Goal: Check status: Check status

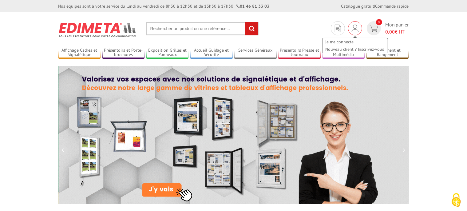
click at [355, 27] on img at bounding box center [355, 28] width 7 height 7
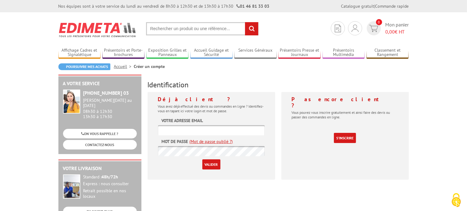
click at [199, 129] on input "text" at bounding box center [211, 130] width 107 height 10
type input "mairie@touretteduchateau.fr"
click at [213, 165] on input "Valider" at bounding box center [211, 164] width 18 height 10
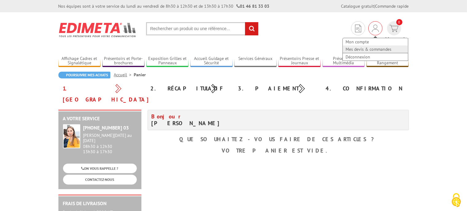
click at [352, 46] on link "Mes devis & commandes" at bounding box center [375, 49] width 65 height 7
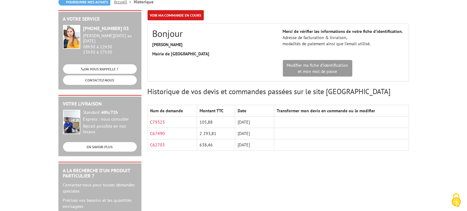
scroll to position [65, 0]
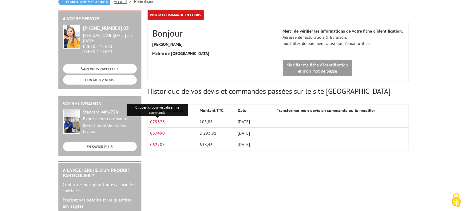
click at [155, 121] on link "C79323" at bounding box center [157, 122] width 15 height 6
